Goal: Find specific page/section: Find specific page/section

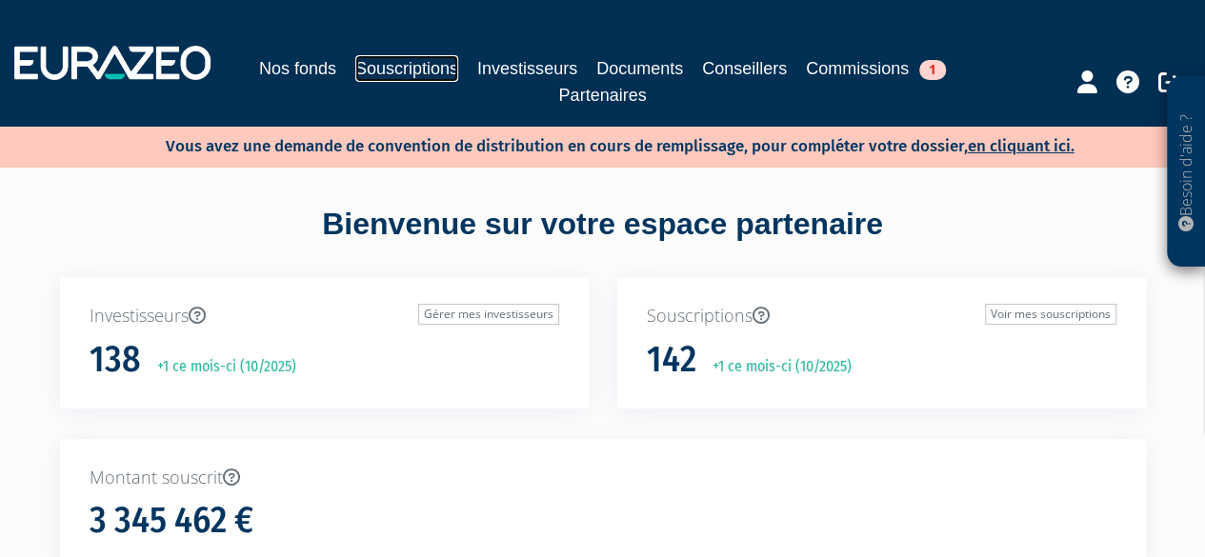
click at [420, 60] on link "Souscriptions" at bounding box center [406, 68] width 103 height 27
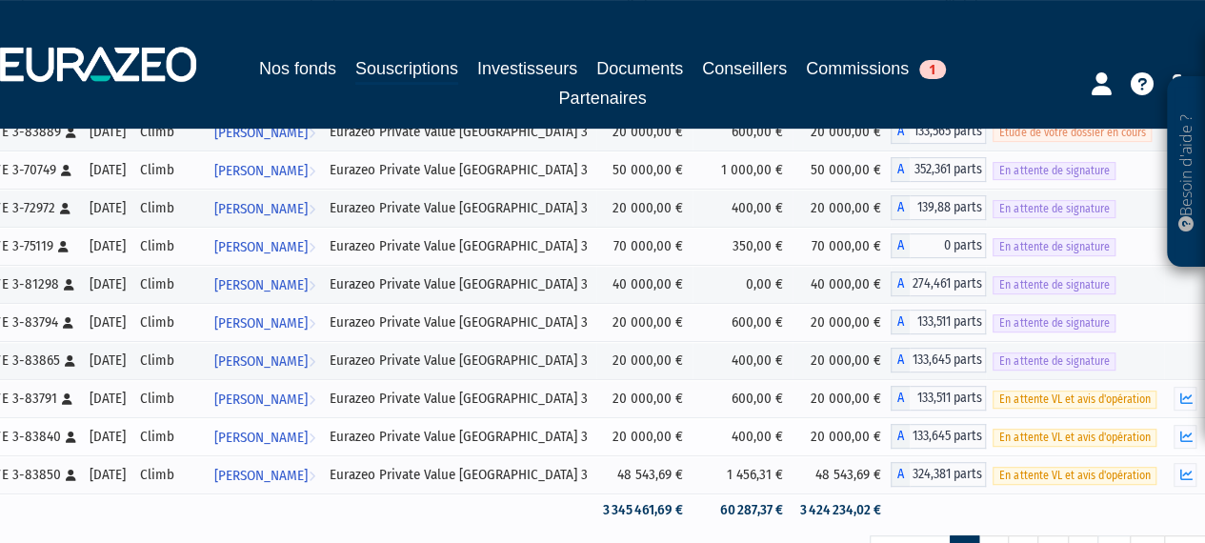
scroll to position [381, 0]
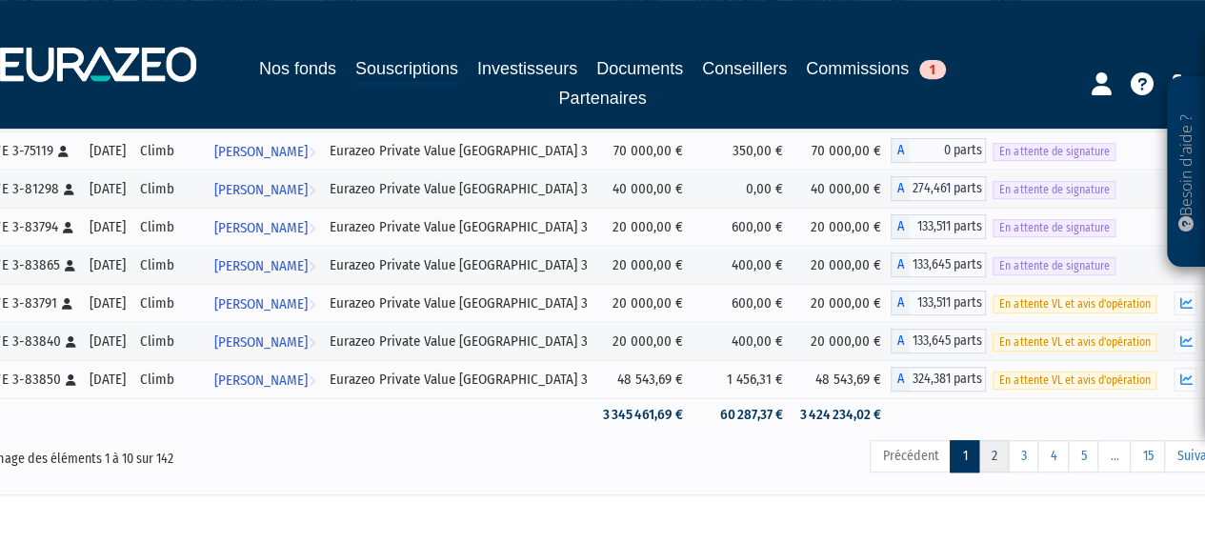
click at [991, 460] on link "2" at bounding box center [993, 456] width 30 height 32
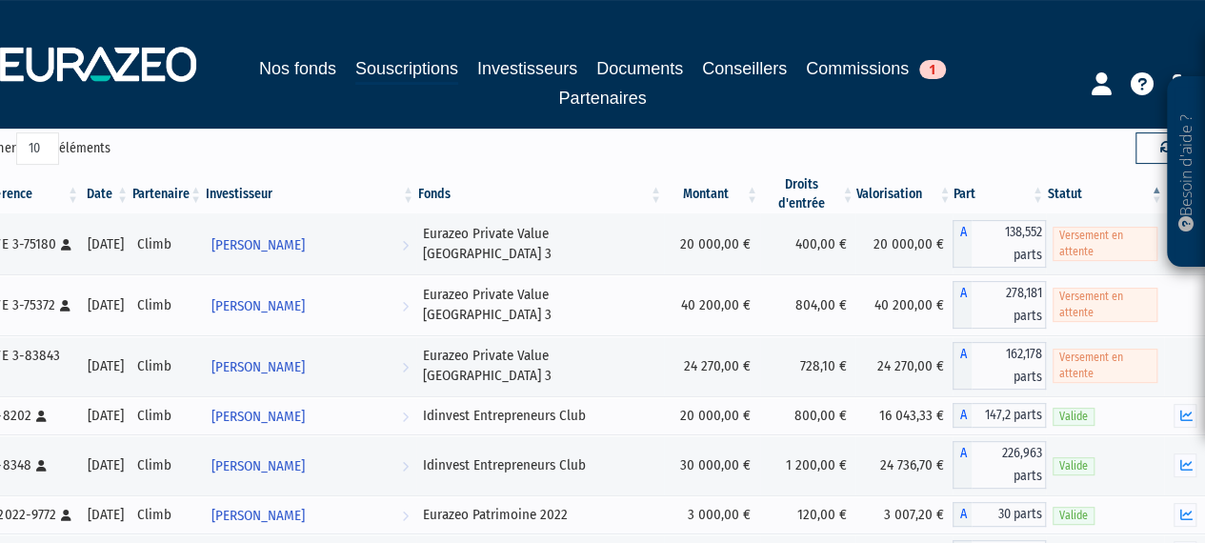
scroll to position [0, 0]
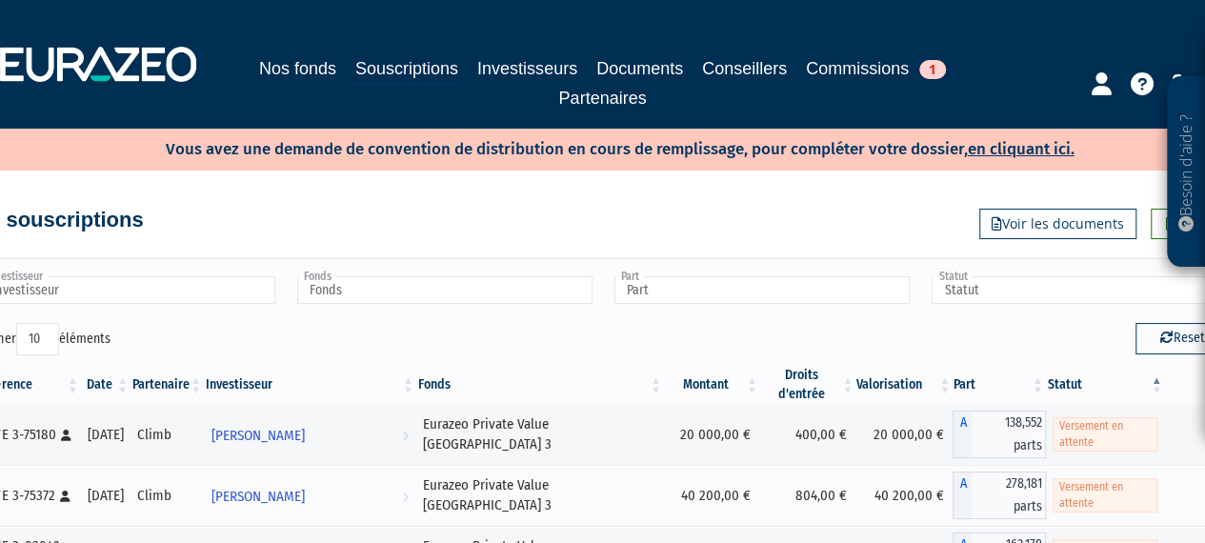
click at [82, 279] on input "Investisseur" at bounding box center [127, 290] width 295 height 28
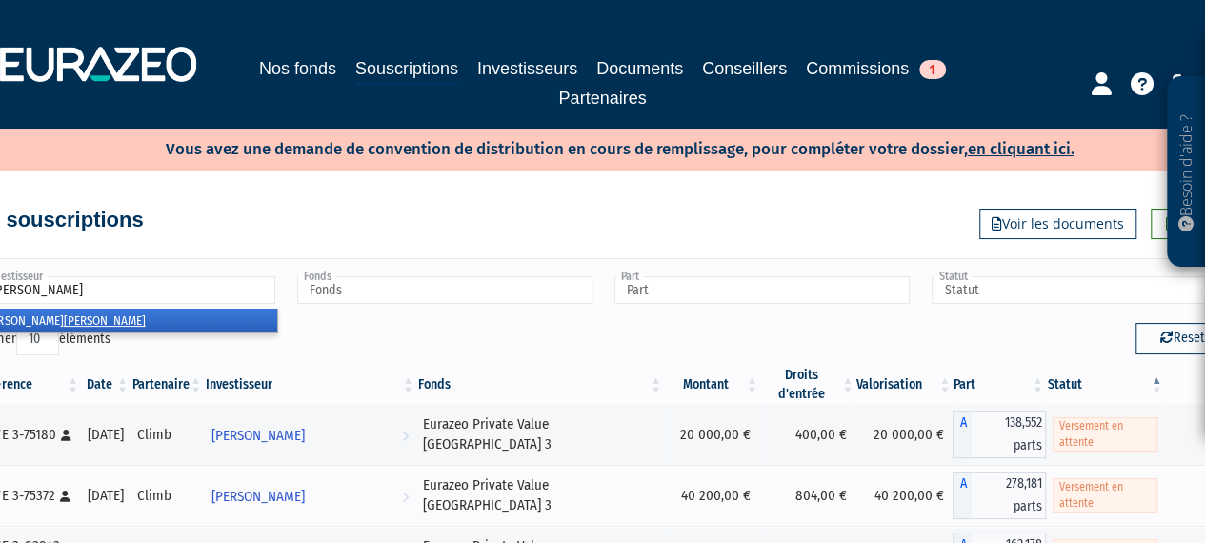
type input "[PERSON_NAME]"
click at [43, 322] on li "[PERSON_NAME] [PERSON_NAME]" at bounding box center [126, 321] width 301 height 24
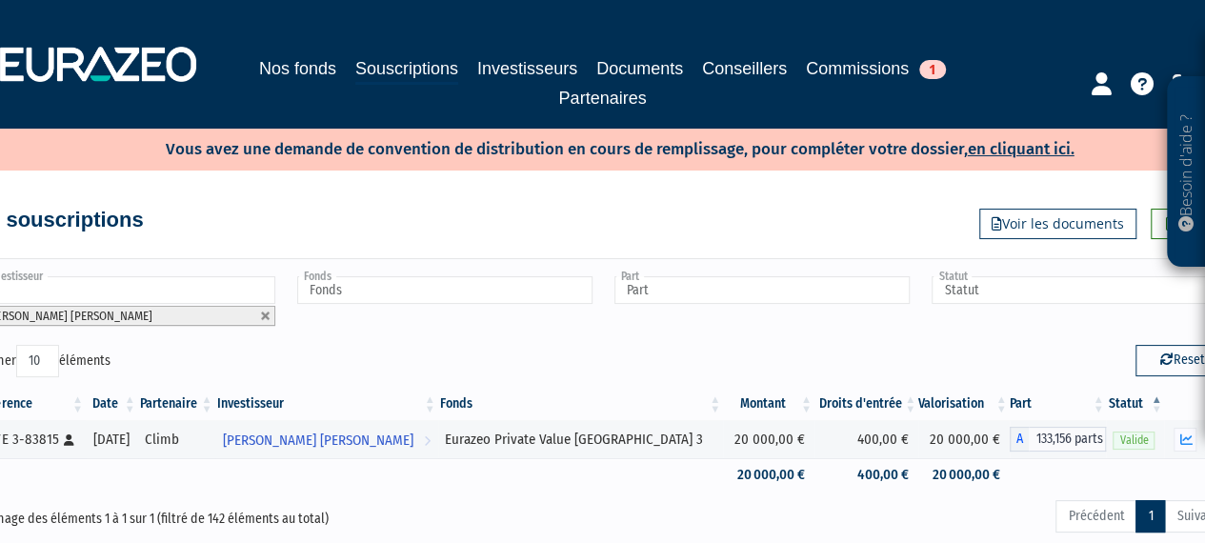
click at [268, 313] on link at bounding box center [265, 316] width 11 height 11
type input "Investisseur"
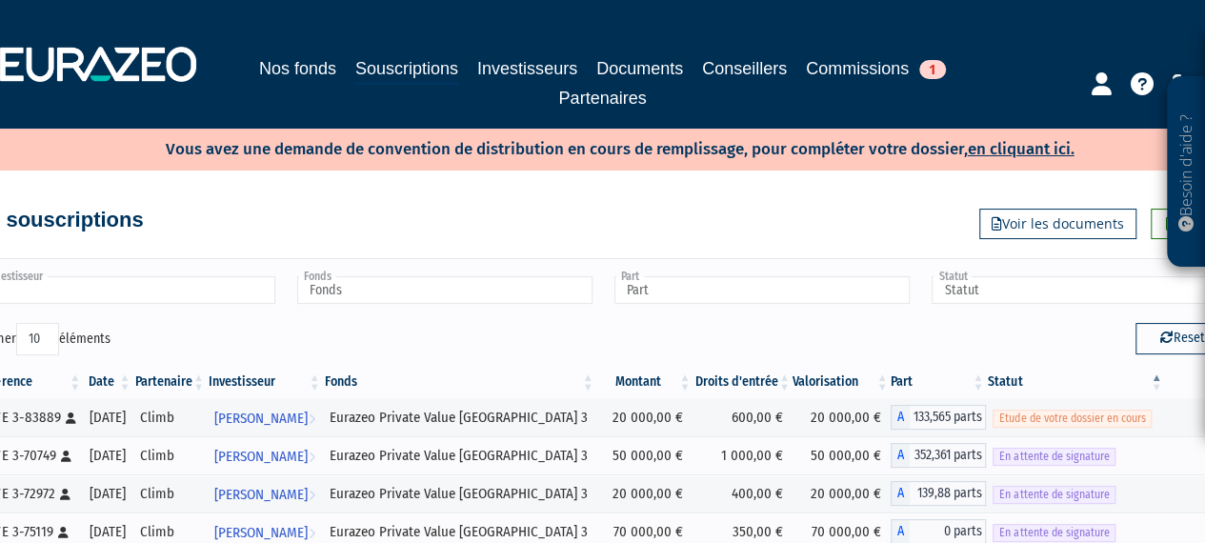
click at [189, 294] on input "text" at bounding box center [127, 290] width 295 height 28
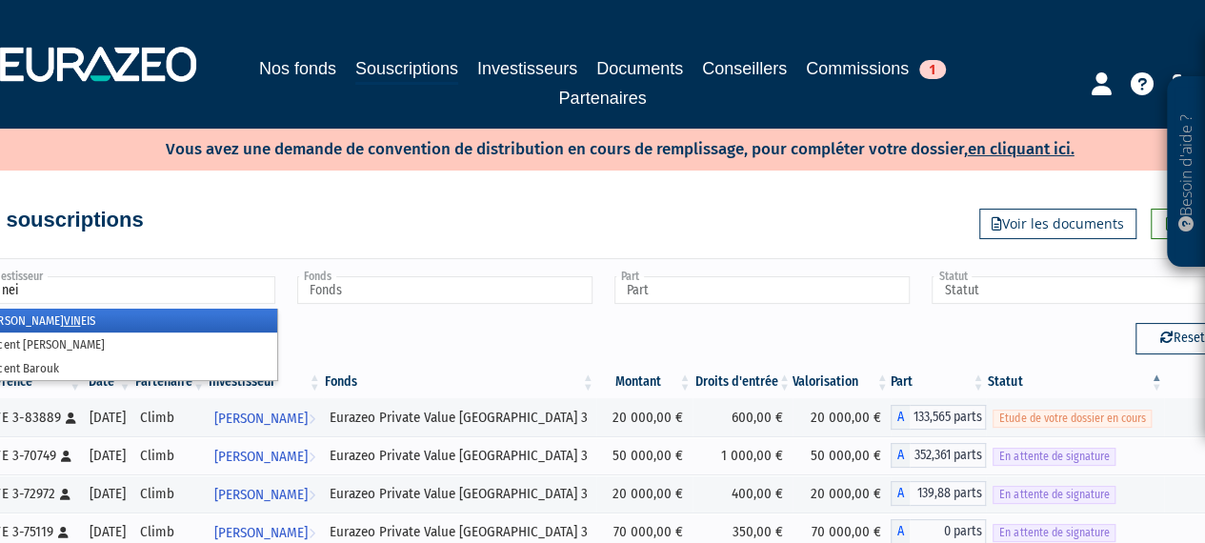
type input "[PERSON_NAME]"
